Goal: Check status

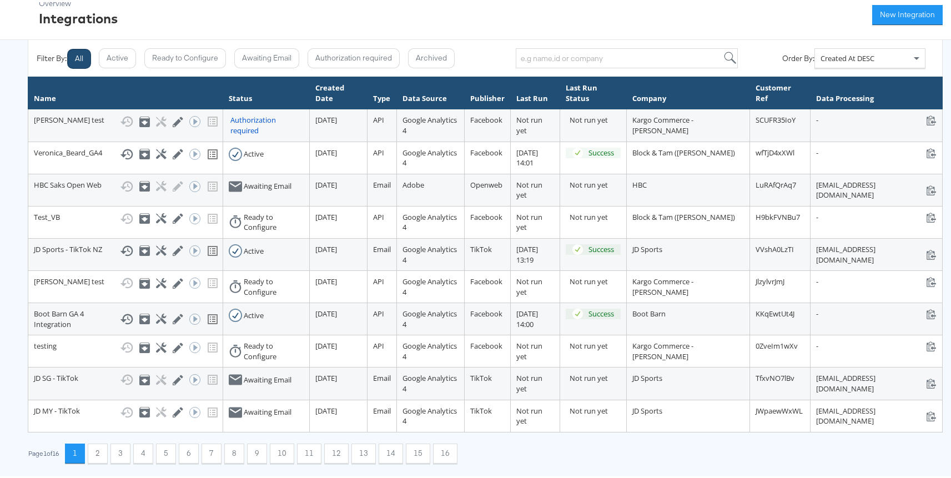
scroll to position [107, 0]
click at [98, 451] on button "2" at bounding box center [98, 451] width 20 height 20
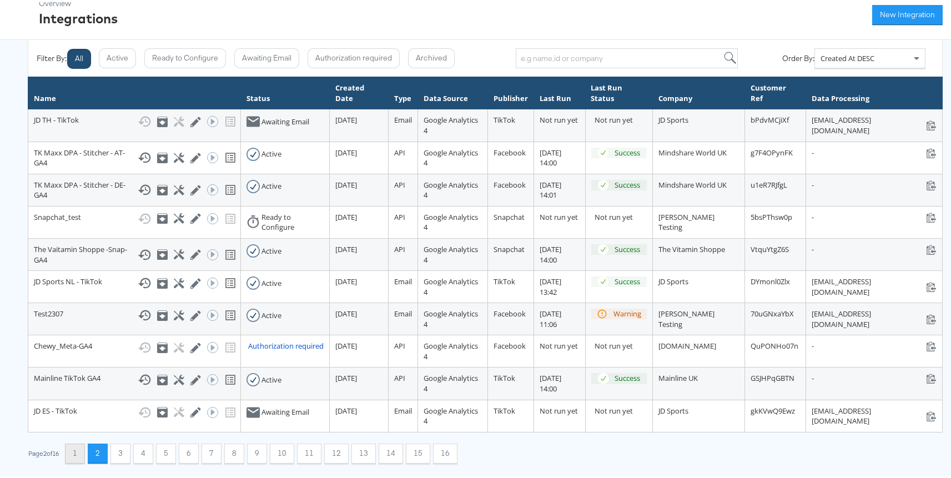
click at [79, 454] on button "1" at bounding box center [75, 451] width 20 height 20
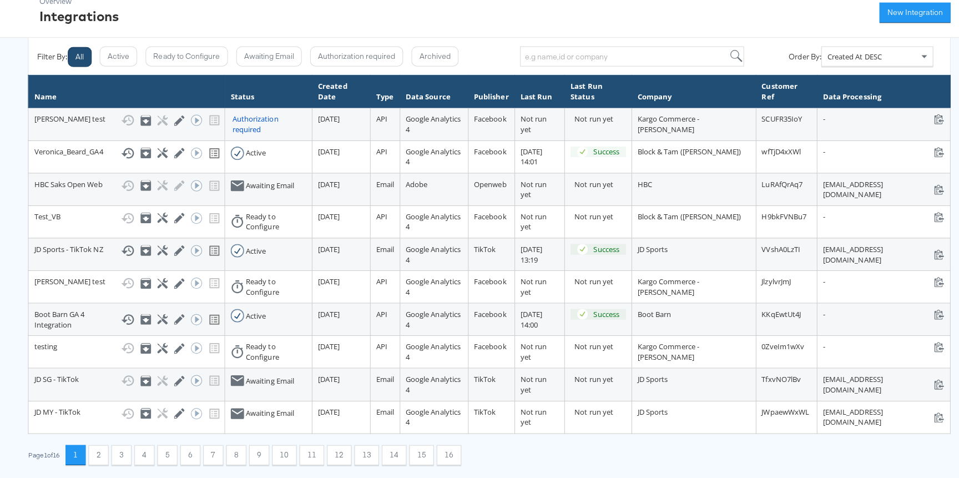
scroll to position [104, 0]
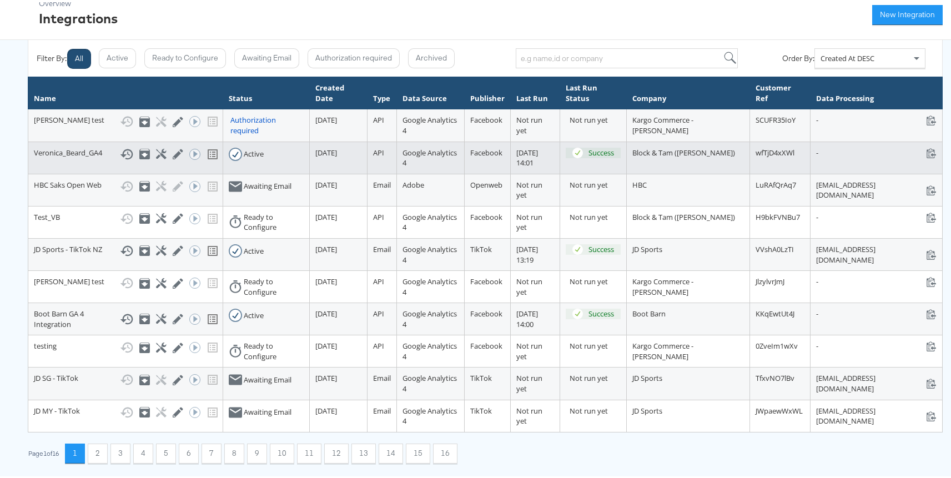
click at [120, 145] on icon at bounding box center [126, 151] width 13 height 13
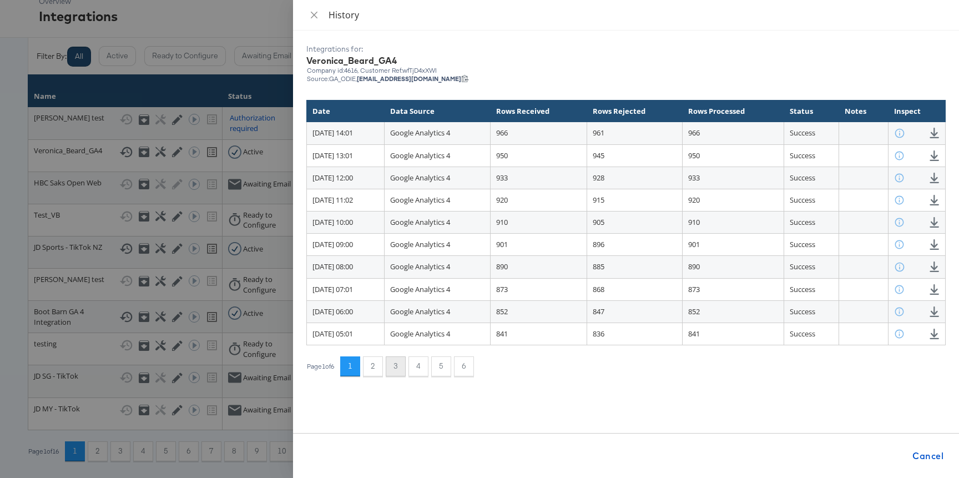
click at [396, 365] on button "3" at bounding box center [396, 366] width 20 height 20
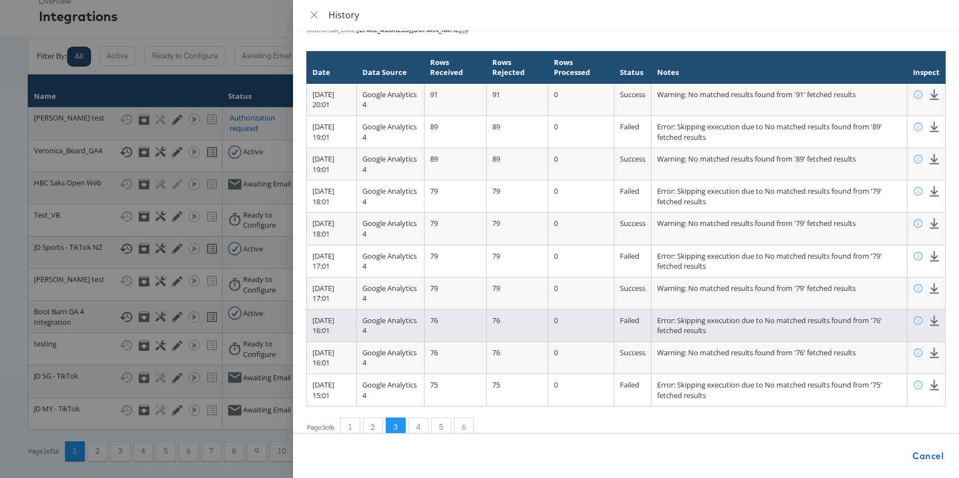
scroll to position [64, 0]
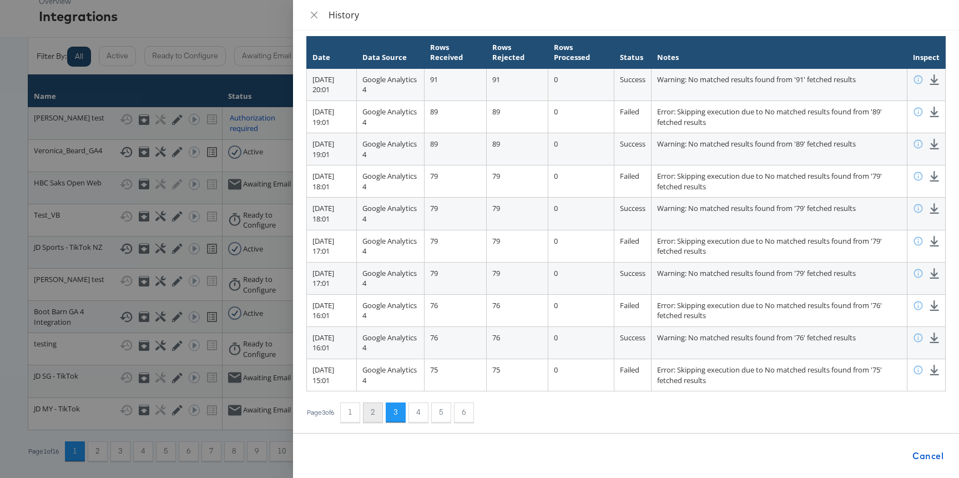
click at [383, 405] on button "2" at bounding box center [373, 412] width 20 height 20
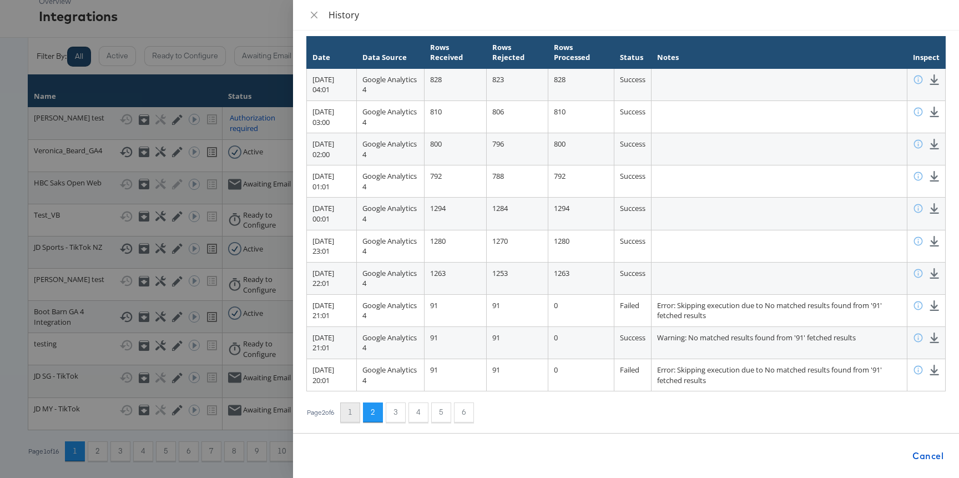
click at [355, 412] on button "1" at bounding box center [350, 412] width 20 height 20
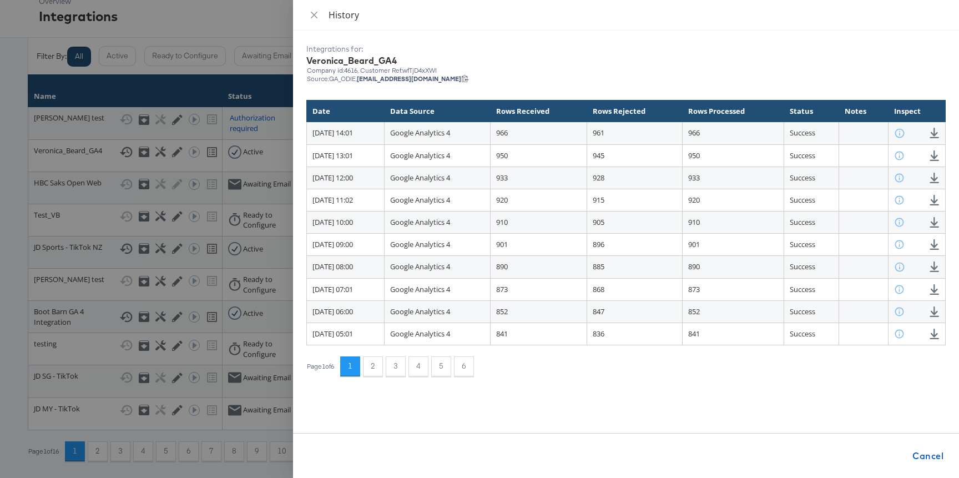
scroll to position [0, 0]
click at [375, 362] on button "2" at bounding box center [373, 366] width 20 height 20
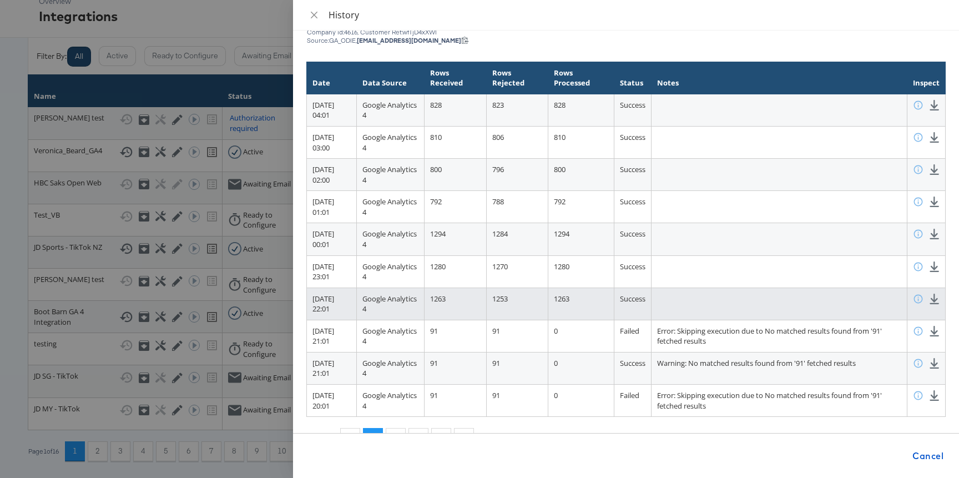
scroll to position [64, 0]
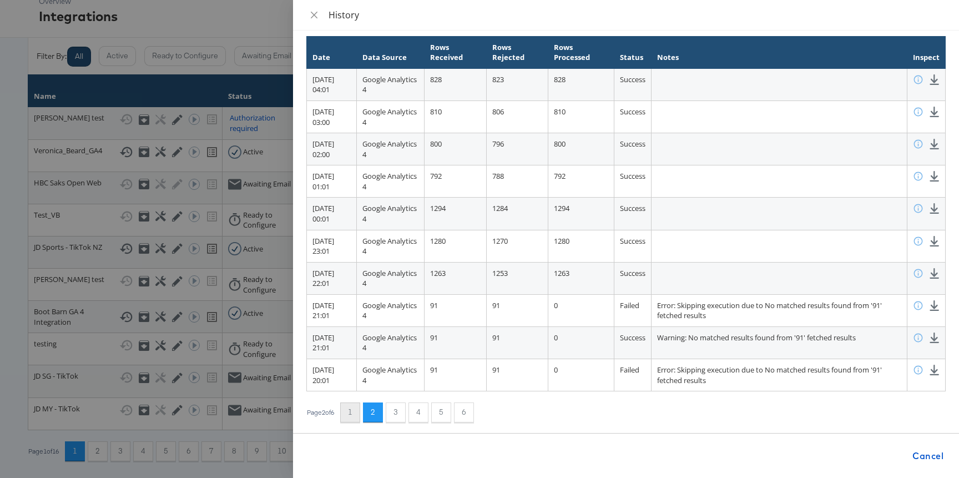
click at [358, 410] on button "1" at bounding box center [350, 412] width 20 height 20
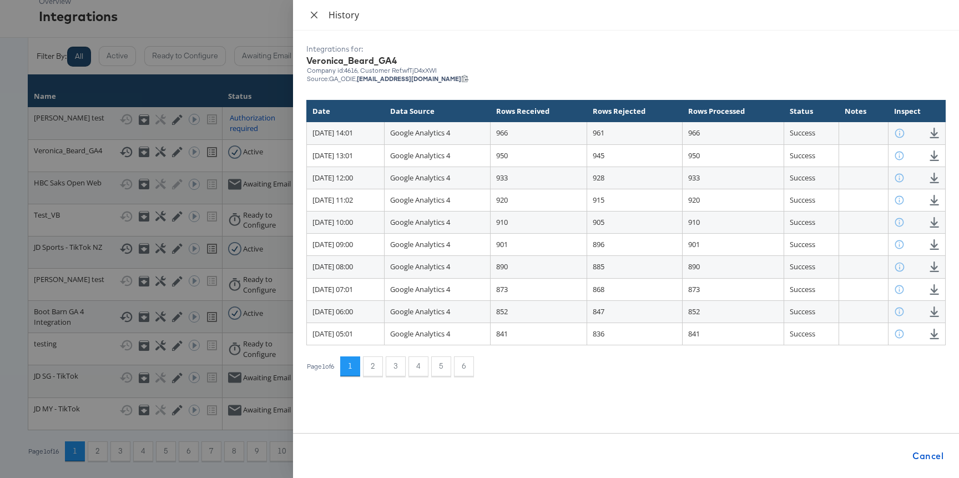
click at [311, 13] on icon "close" at bounding box center [314, 15] width 9 height 9
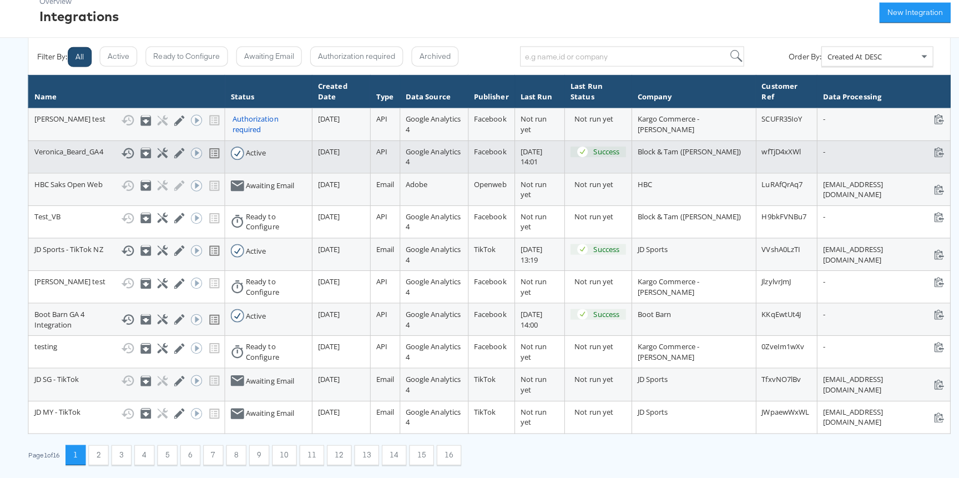
scroll to position [107, 0]
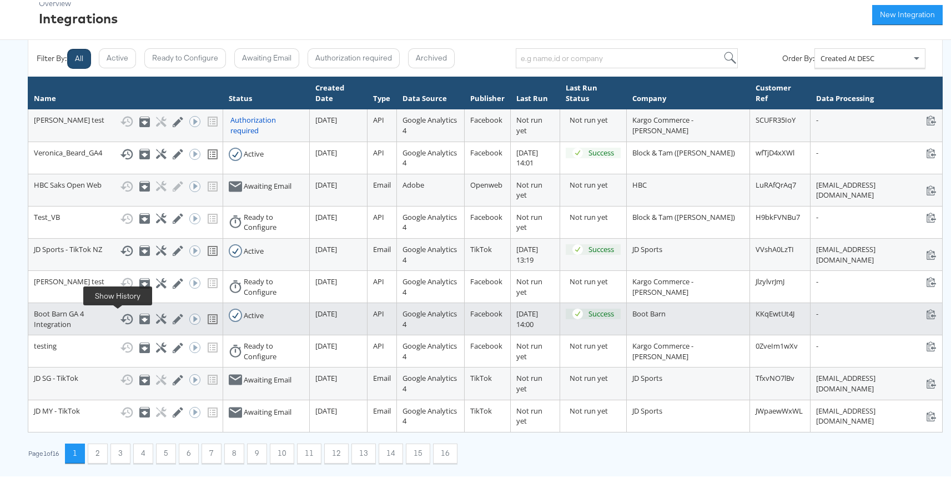
click at [120, 319] on icon at bounding box center [126, 316] width 13 height 13
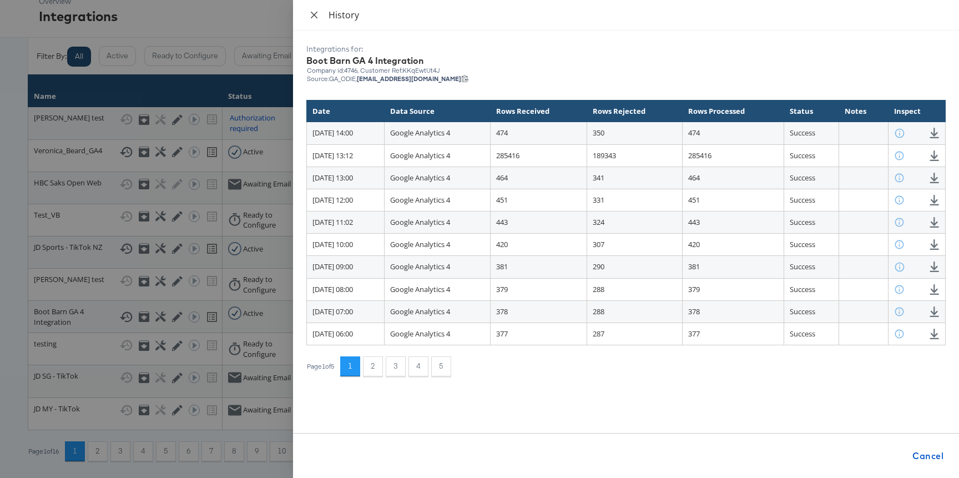
click at [313, 16] on icon "close" at bounding box center [314, 15] width 9 height 9
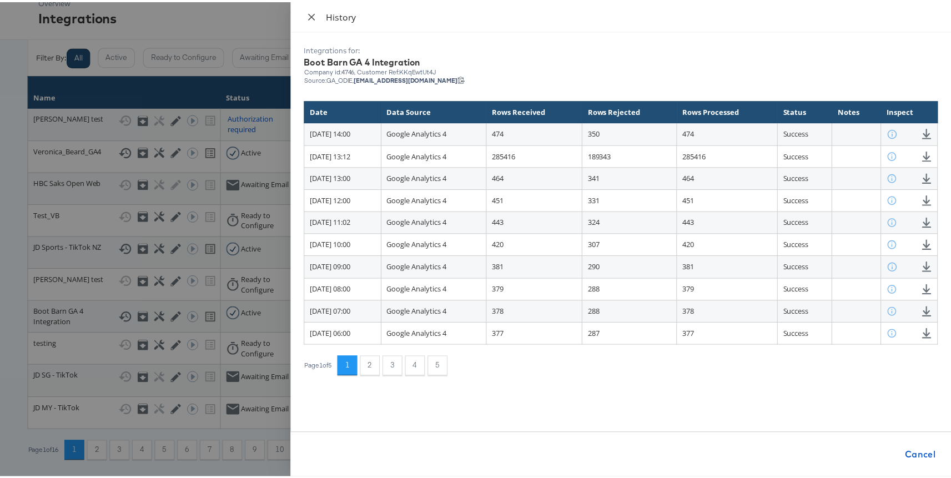
scroll to position [46, 0]
